Goal: Task Accomplishment & Management: Use online tool/utility

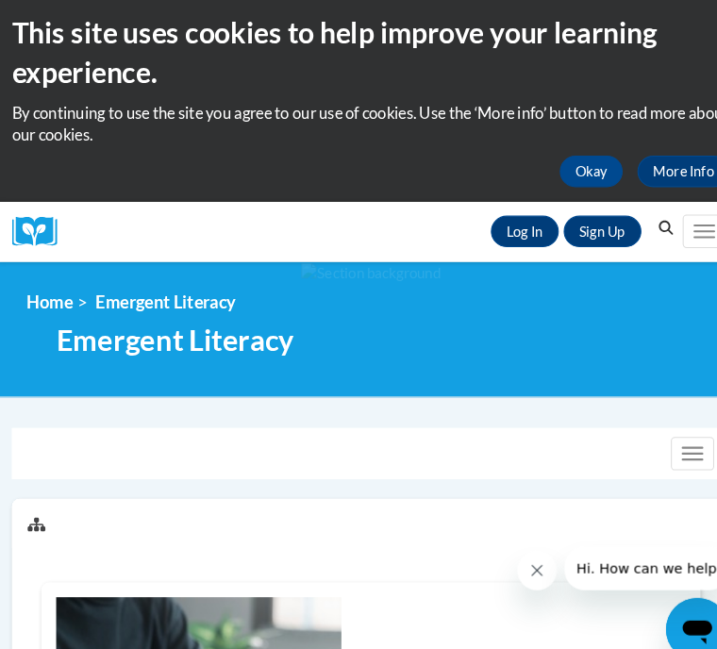
scroll to position [7, 0]
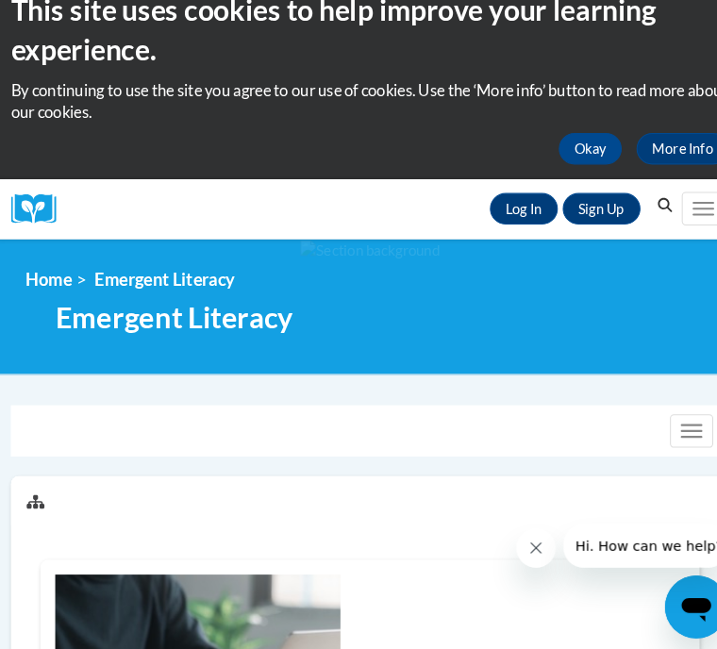
click at [512, 207] on link "Log In" at bounding box center [506, 222] width 65 height 30
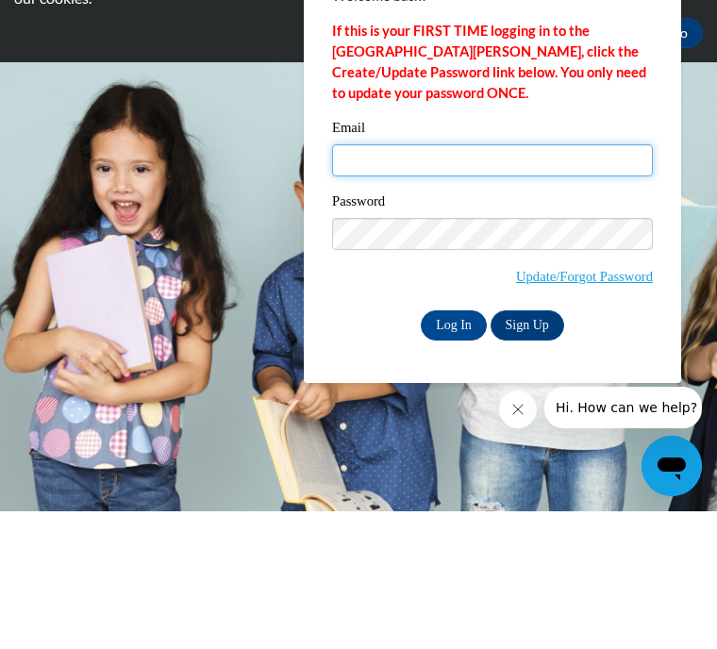
type input "clarak26@icloud.com"
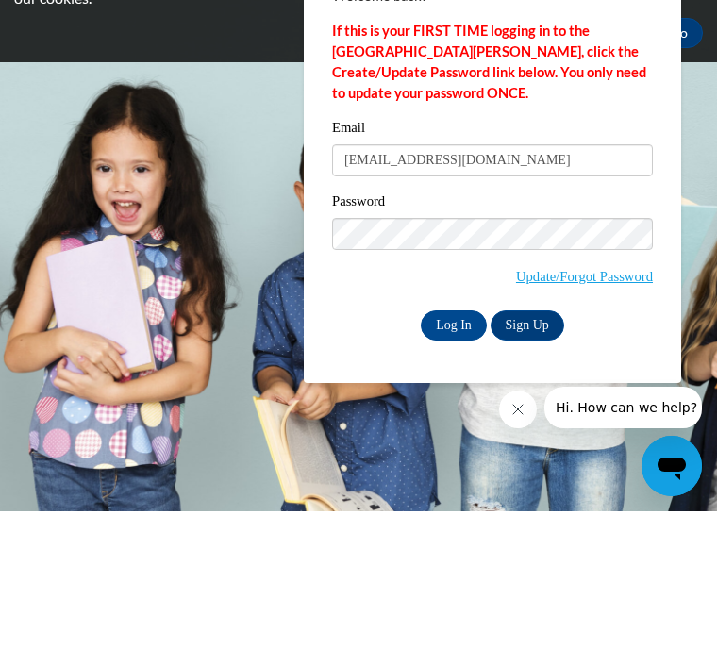
click at [454, 448] on input "Log In" at bounding box center [454, 463] width 66 height 30
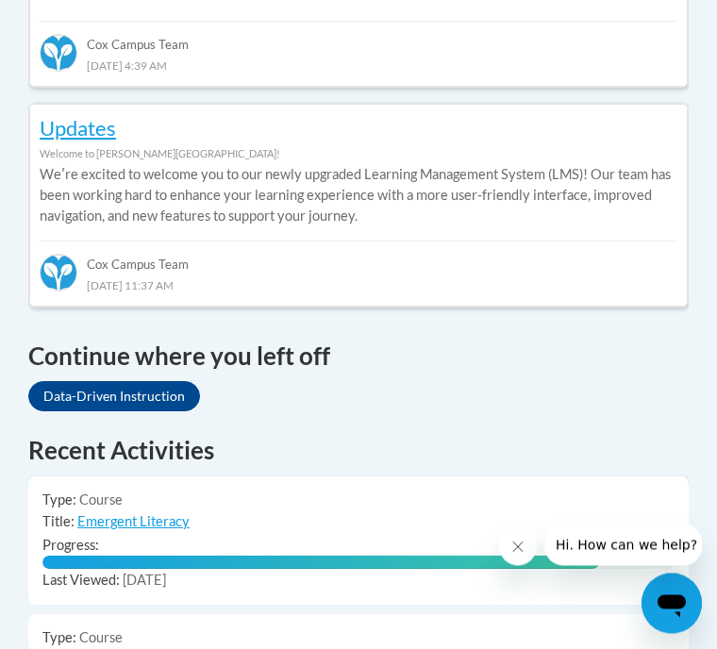
scroll to position [1222, 0]
click at [110, 381] on link "Data-Driven Instruction" at bounding box center [114, 396] width 172 height 30
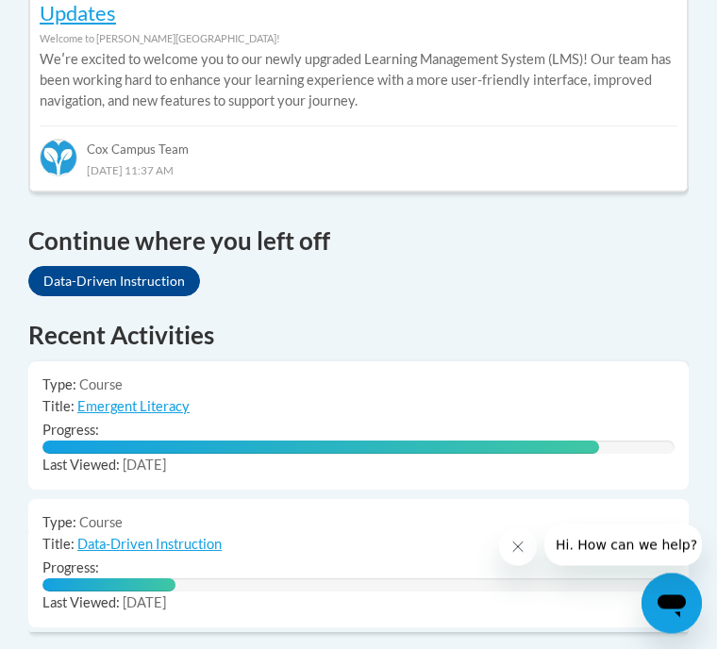
scroll to position [1337, 0]
click at [110, 266] on link "Data-Driven Instruction" at bounding box center [114, 281] width 172 height 30
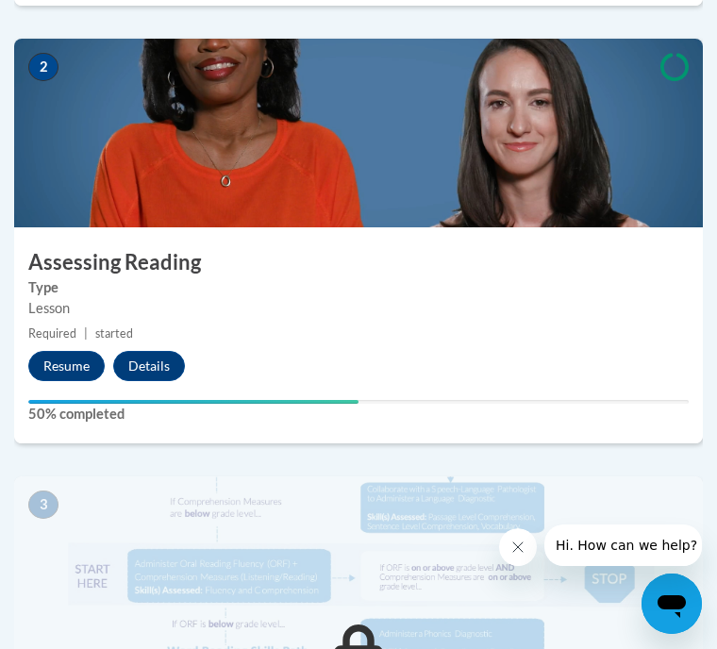
scroll to position [1081, 0]
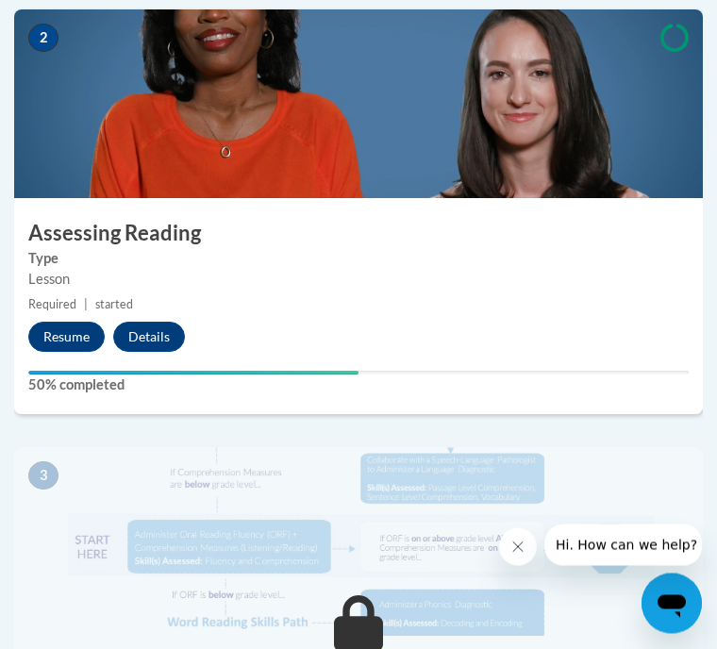
click at [69, 333] on button "Resume" at bounding box center [66, 338] width 76 height 30
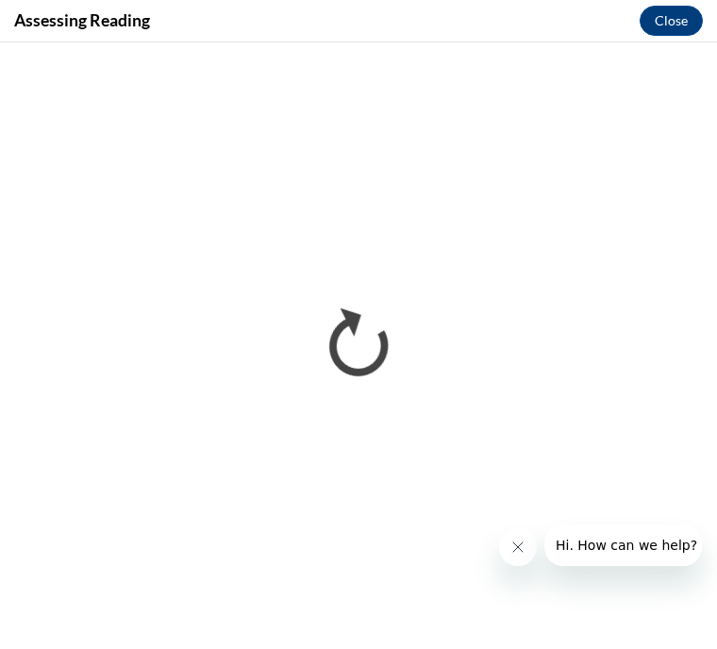
scroll to position [0, 0]
click at [661, 27] on button "Close" at bounding box center [671, 21] width 63 height 30
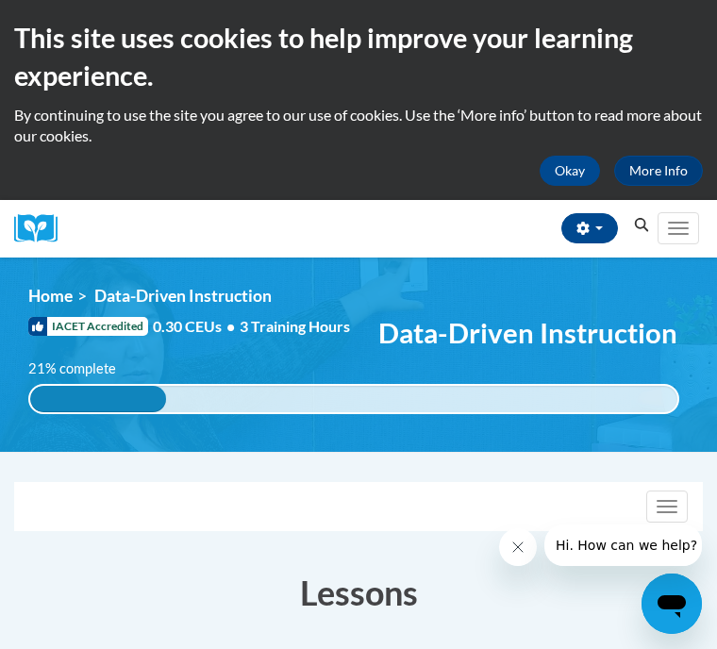
click at [582, 175] on button "Okay" at bounding box center [570, 171] width 60 height 30
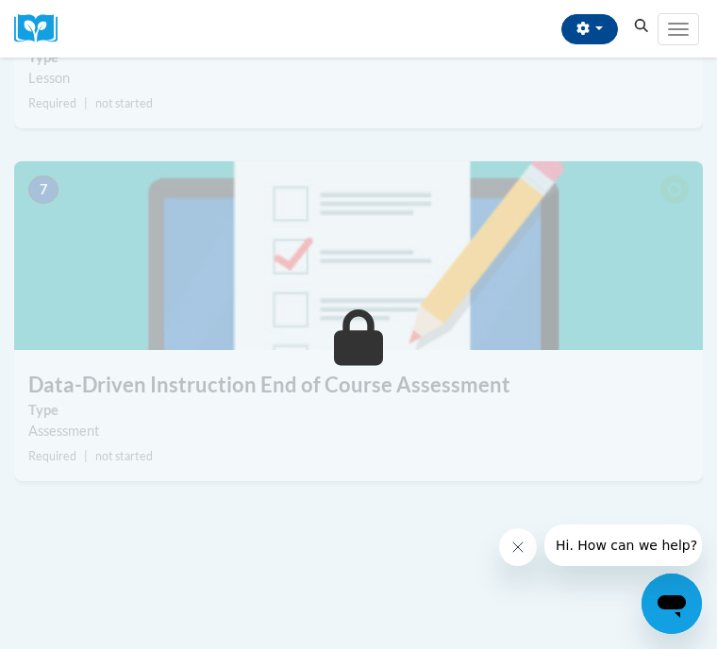
scroll to position [2578, 0]
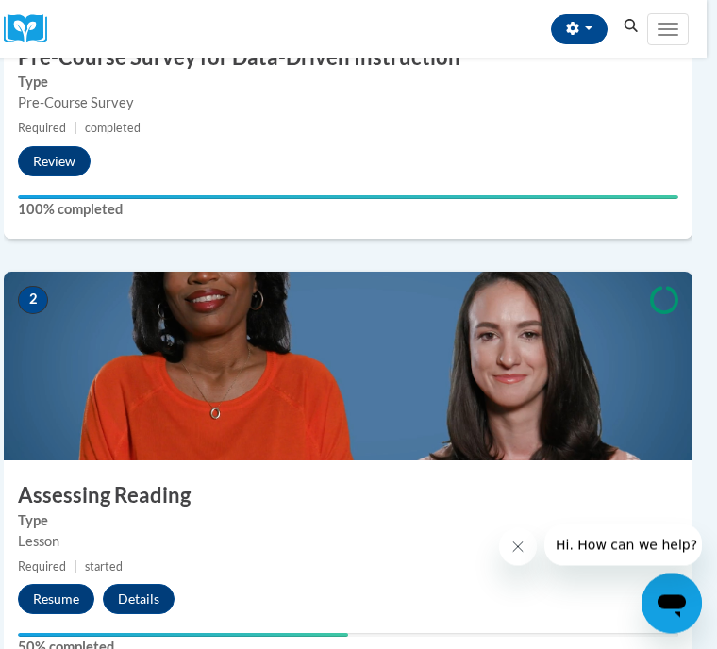
scroll to position [621, 10]
click at [48, 595] on button "Resume" at bounding box center [56, 599] width 76 height 30
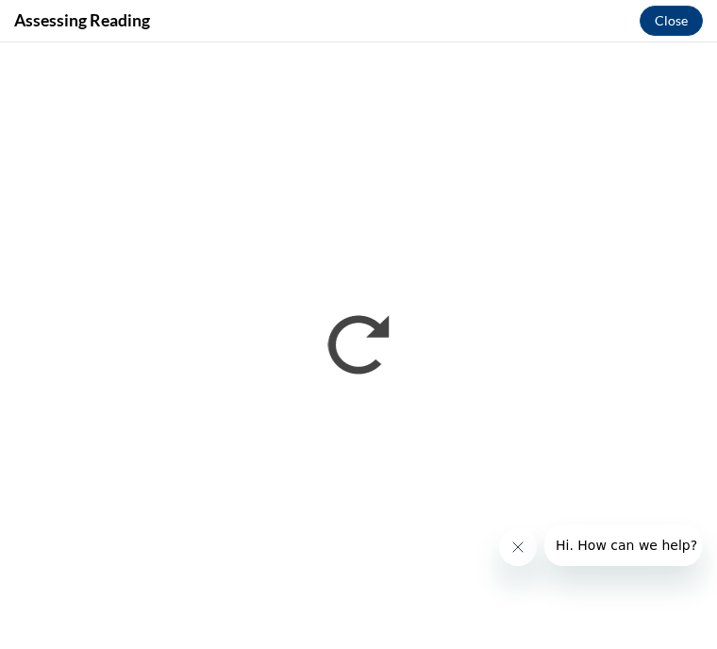
scroll to position [991, 10]
click at [183, 27] on div "Assessing Reading Close" at bounding box center [358, 21] width 717 height 42
click at [615, 528] on button "Hi. How can we help?" at bounding box center [626, 545] width 164 height 42
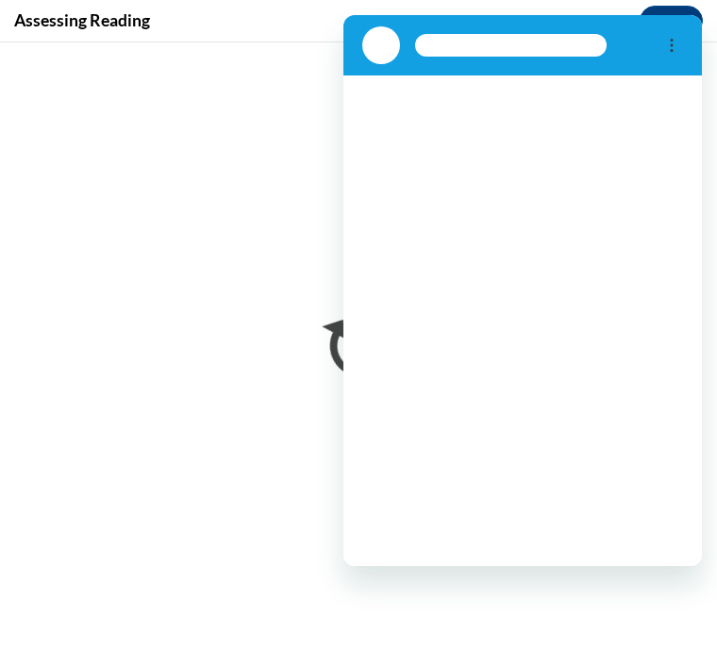
scroll to position [0, 0]
click at [509, 308] on div "Loading conversation" at bounding box center [522, 320] width 358 height 491
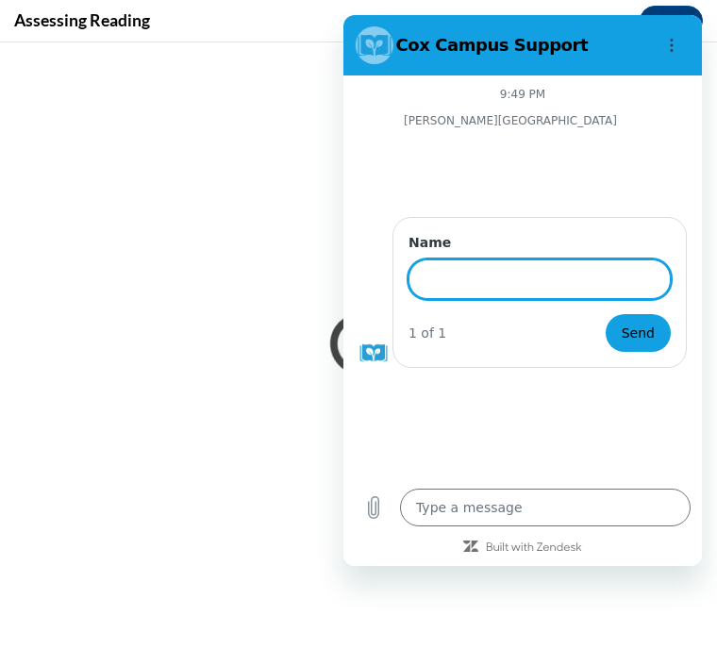
click at [689, 95] on div "9:49 PM" at bounding box center [522, 94] width 358 height 15
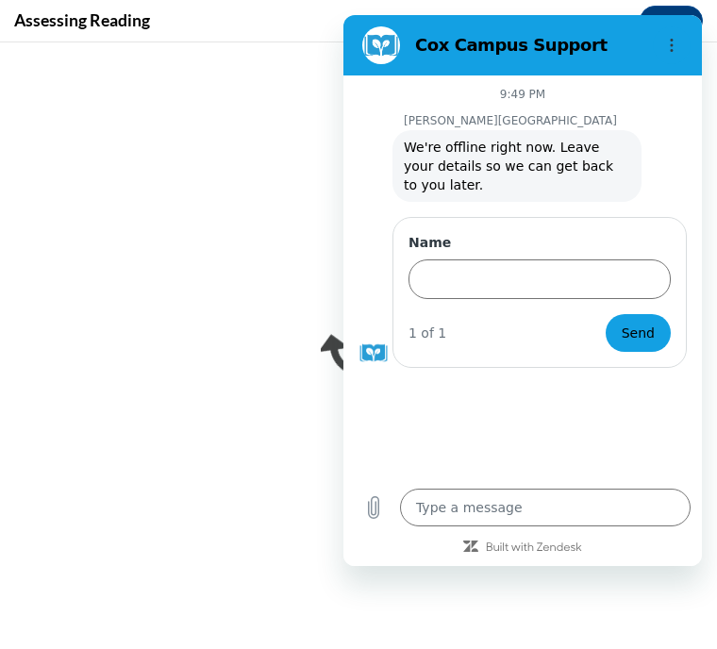
type textarea "x"
click at [345, 307] on div "9:49 PM Cox Campus Cox Campus says: We're offline right now. Leave your details…" at bounding box center [522, 276] width 358 height 402
click at [379, 202] on div "Name 1 of 1 Send" at bounding box center [529, 165] width 343 height 74
click at [685, 298] on div "Name 1 of 1 Send" at bounding box center [539, 292] width 294 height 151
click at [652, 333] on span "Send" at bounding box center [638, 333] width 33 height 23
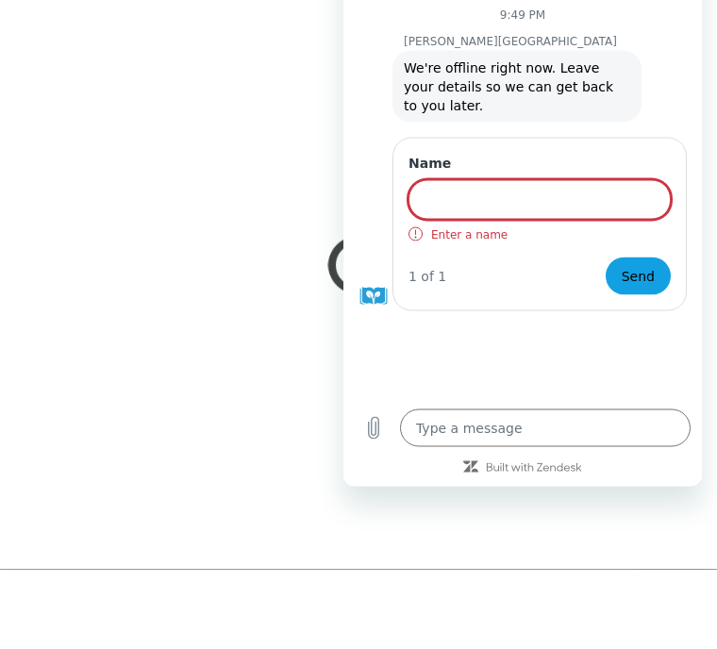
click at [642, 274] on span "Send" at bounding box center [638, 276] width 33 height 23
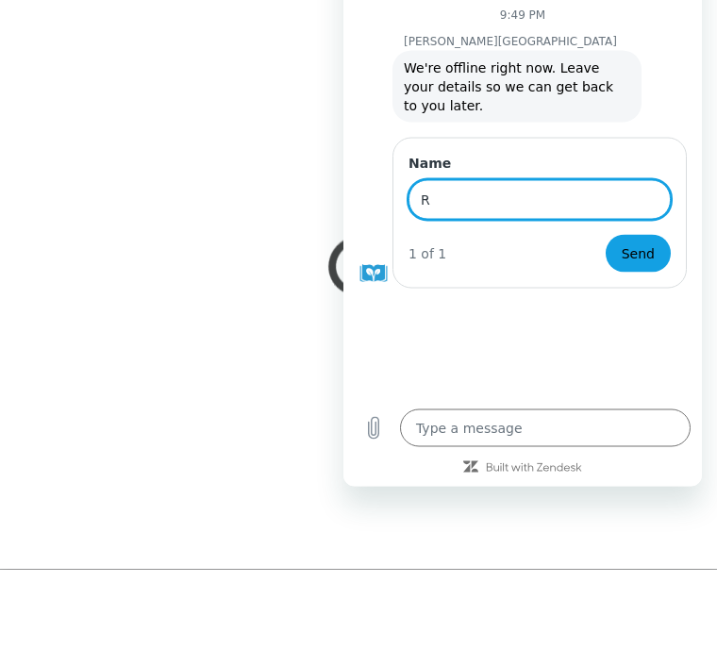
type input "R"
click at [505, 291] on div "9:49 PM Cox Campus Cox Campus says: We're offline right now. Leave your details…" at bounding box center [522, 197] width 358 height 402
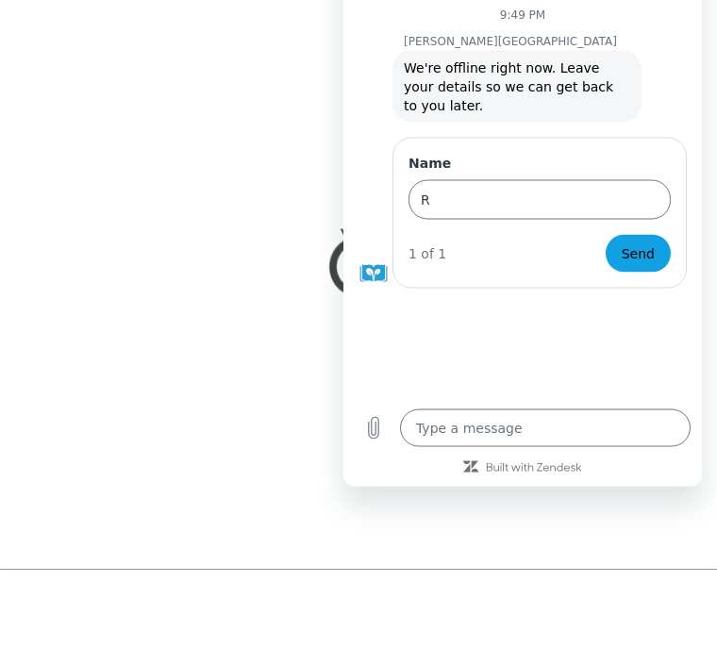
scroll to position [1072, 10]
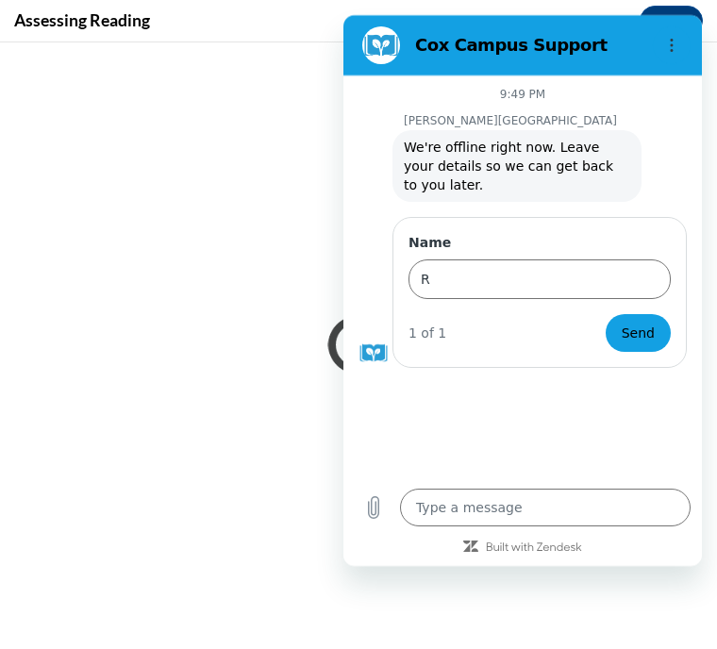
click at [164, 39] on div "Assessing Reading Close" at bounding box center [358, 21] width 717 height 42
click at [656, 81] on div "9:49 PM Cox Campus Cox Campus says: We're offline right now. Leave your details…" at bounding box center [522, 276] width 358 height 402
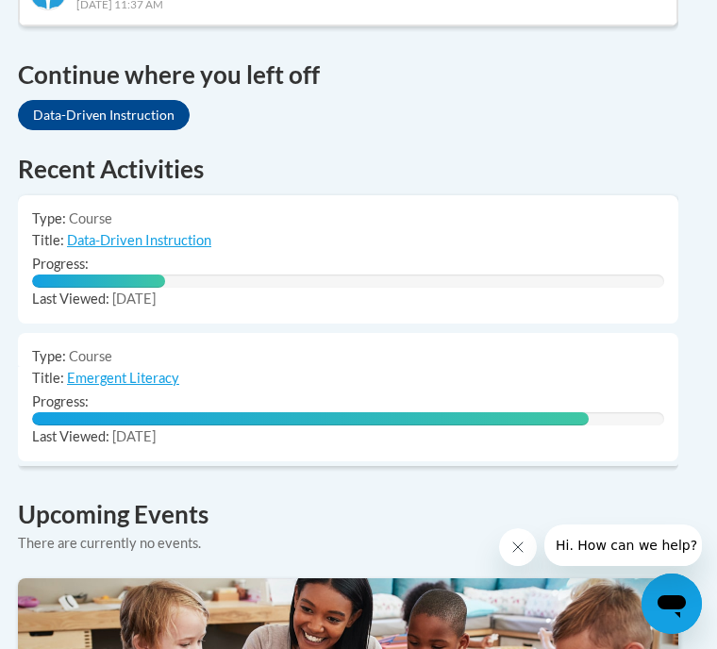
scroll to position [1504, 10]
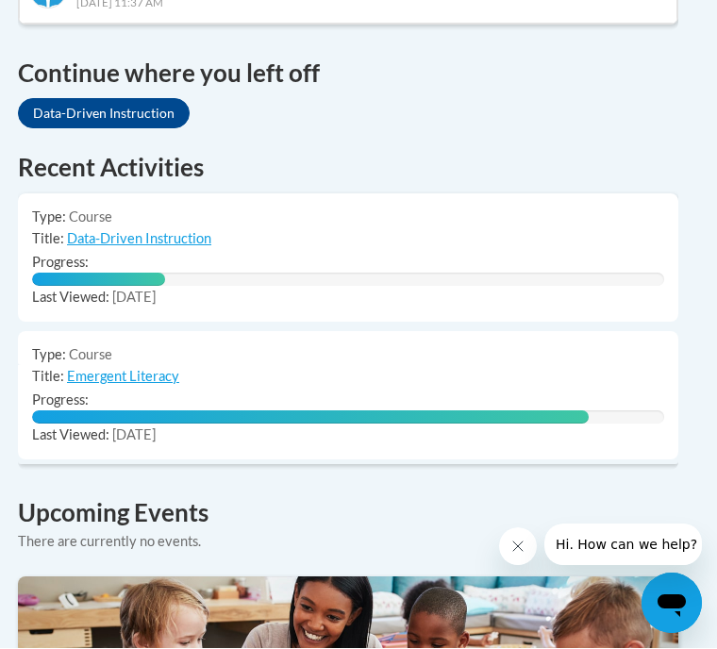
click at [142, 290] on span "[DATE]" at bounding box center [133, 298] width 43 height 16
click at [155, 231] on link "Data-Driven Instruction" at bounding box center [139, 239] width 144 height 16
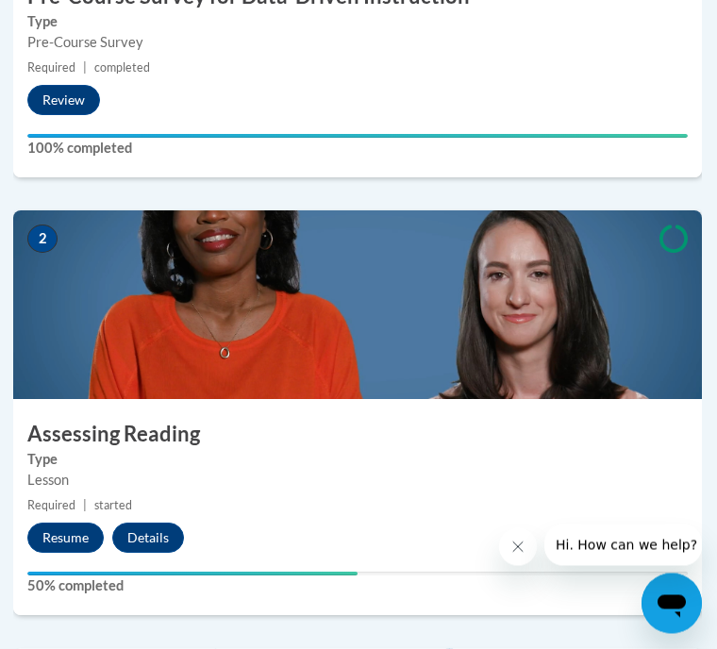
scroll to position [881, 1]
click at [64, 548] on button "Resume" at bounding box center [65, 538] width 76 height 30
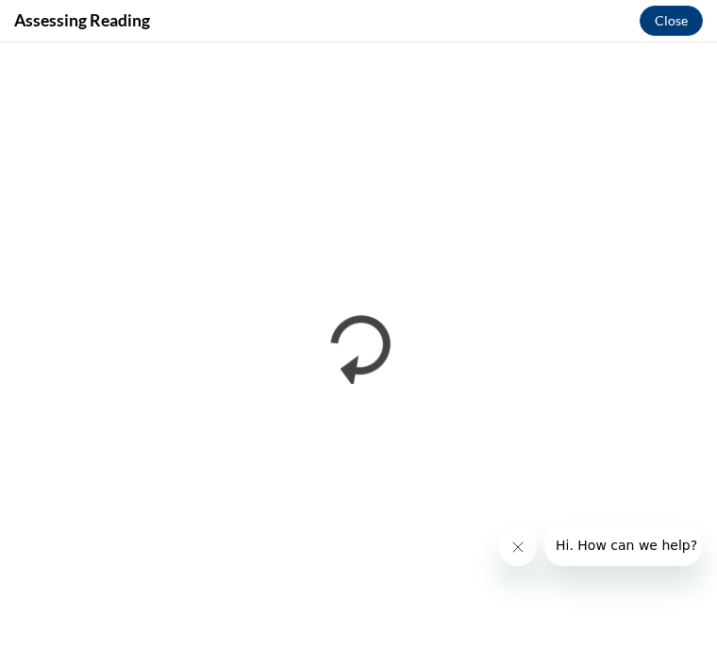
scroll to position [0, 0]
click at [532, 549] on button "Close message from company" at bounding box center [518, 547] width 38 height 38
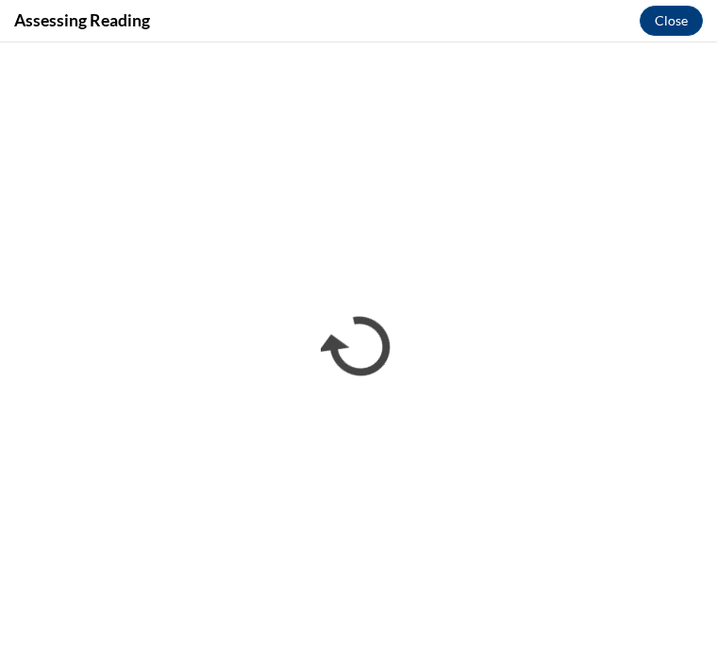
scroll to position [593, 1]
click at [165, 34] on div "Assessing Reading Close" at bounding box center [358, 21] width 717 height 42
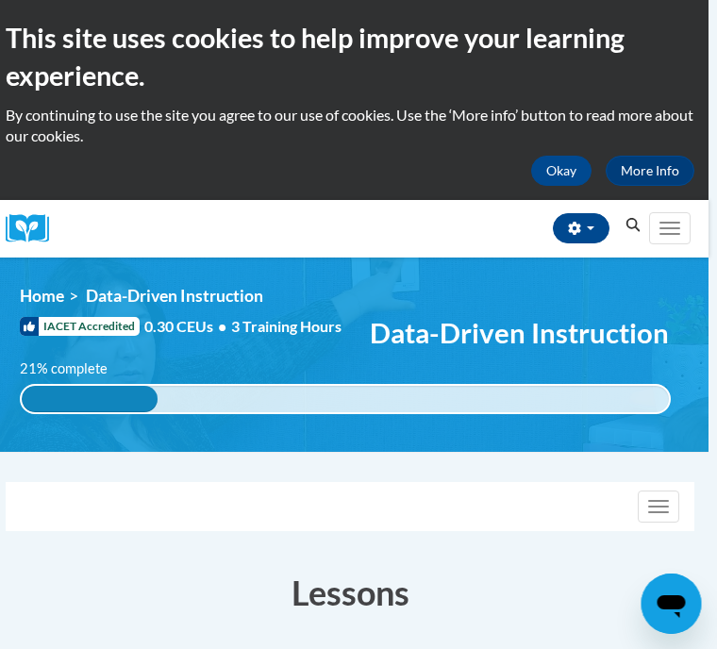
scroll to position [0, 8]
